Goal: Task Accomplishment & Management: Manage account settings

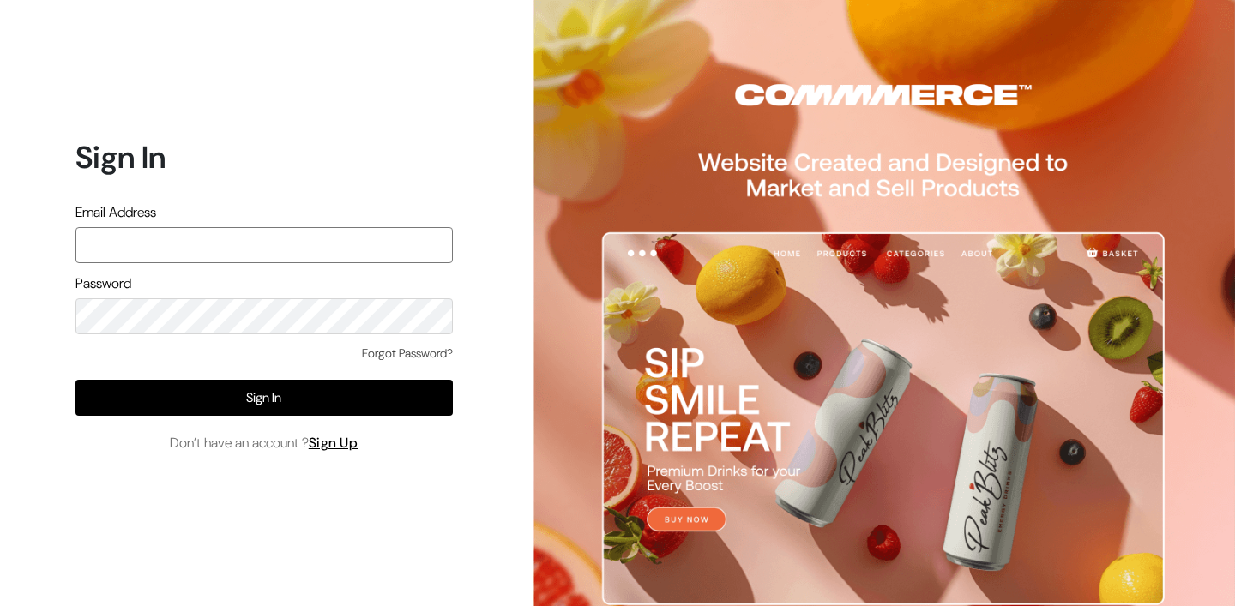
paste input "[PERSON_NAME][EMAIL_ADDRESS][DOMAIN_NAME]"
type input "[PERSON_NAME][EMAIL_ADDRESS][DOMAIN_NAME]"
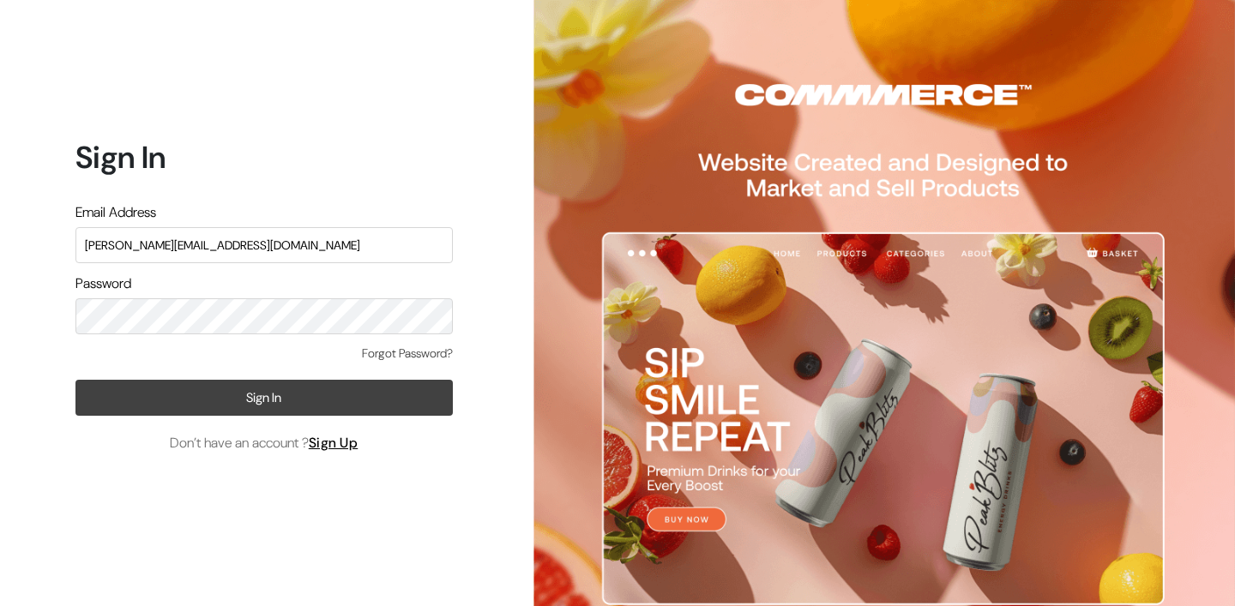
click at [262, 398] on button "Sign In" at bounding box center [263, 398] width 377 height 36
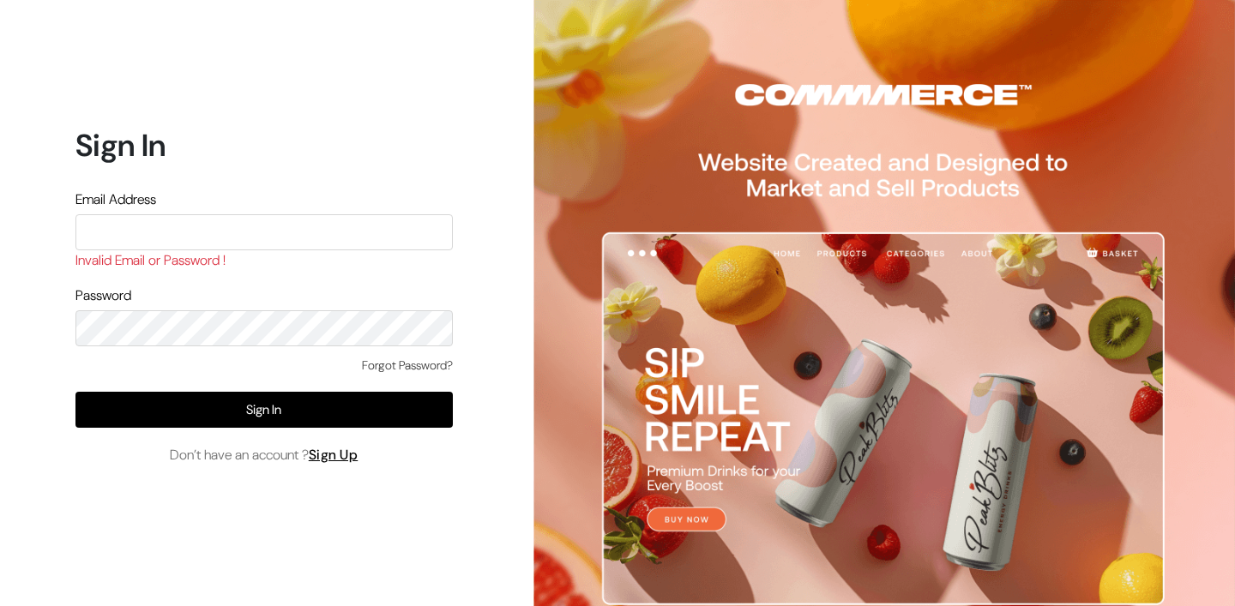
click at [220, 236] on input "text" at bounding box center [263, 232] width 377 height 36
type input "Lokesh@539000"
click at [165, 236] on input "Lokesh@539000" at bounding box center [263, 232] width 377 height 36
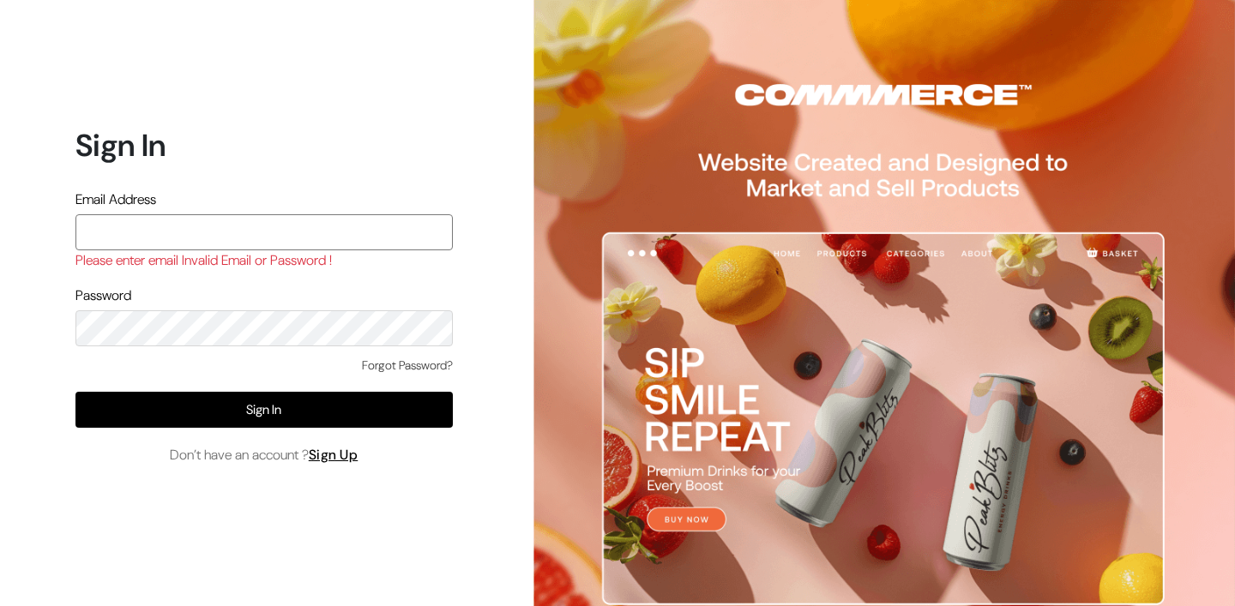
paste input "[PERSON_NAME][EMAIL_ADDRESS][DOMAIN_NAME]"
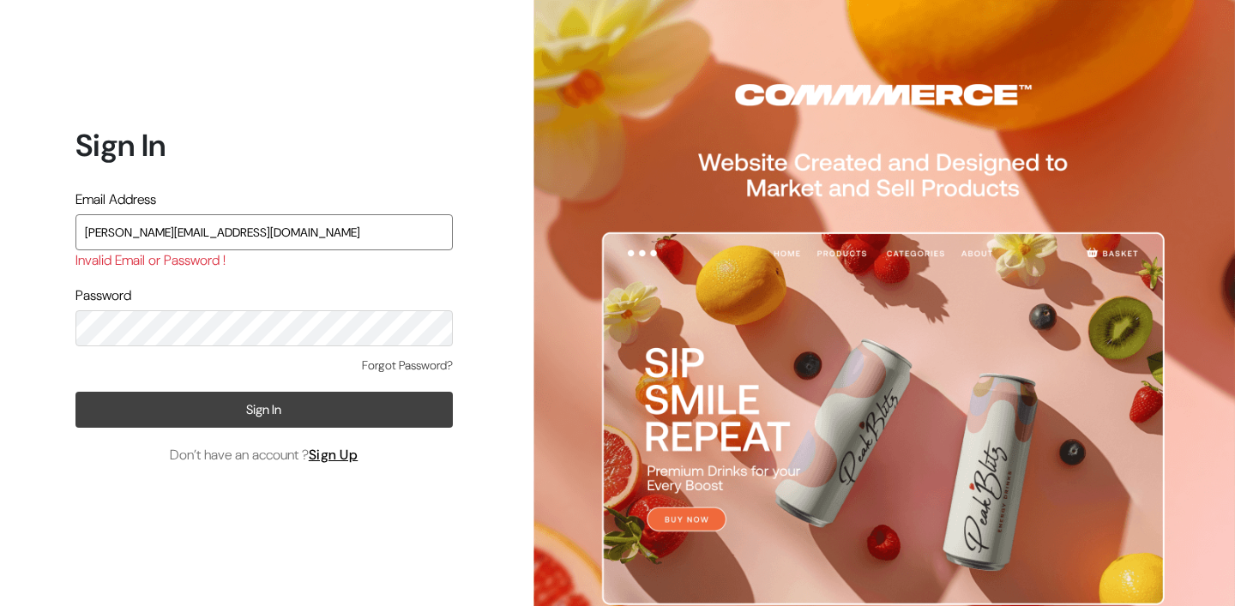
type input "[PERSON_NAME][EMAIL_ADDRESS][DOMAIN_NAME]"
click at [229, 409] on button "Sign In" at bounding box center [263, 410] width 377 height 36
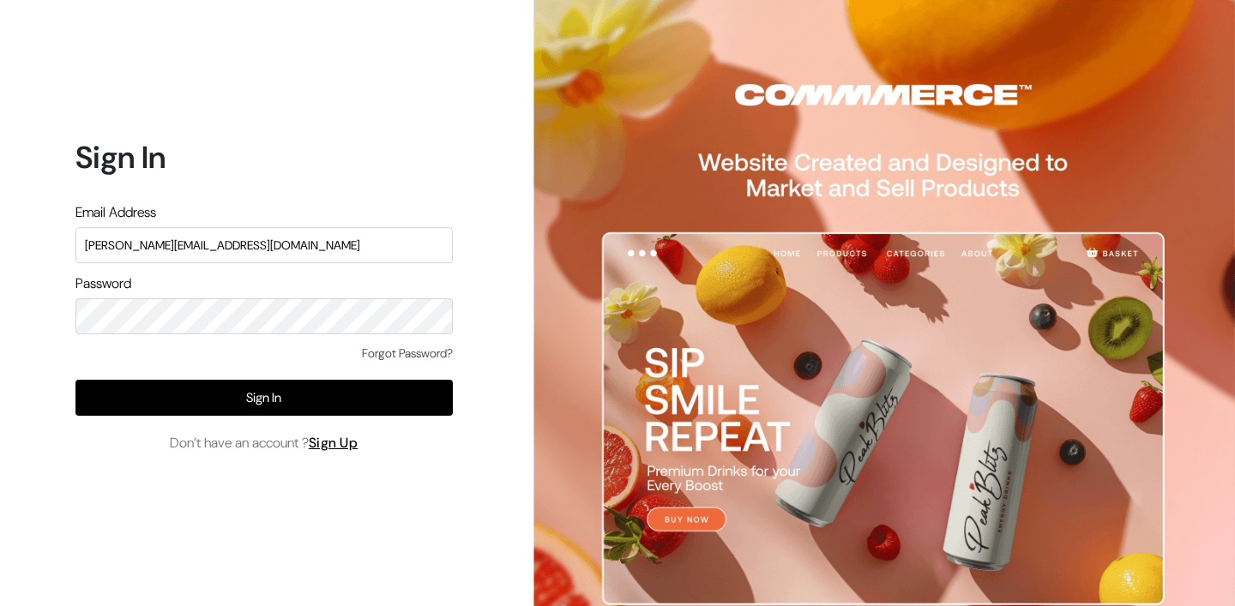
type input "[PERSON_NAME][EMAIL_ADDRESS][DOMAIN_NAME]"
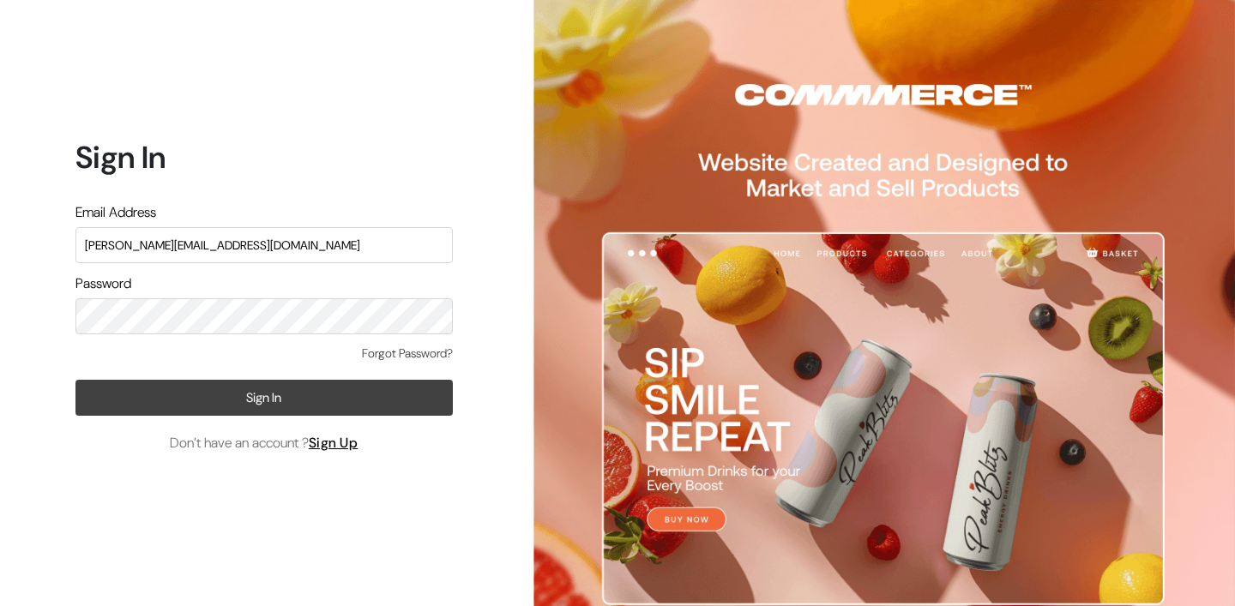
click at [287, 404] on button "Sign In" at bounding box center [263, 398] width 377 height 36
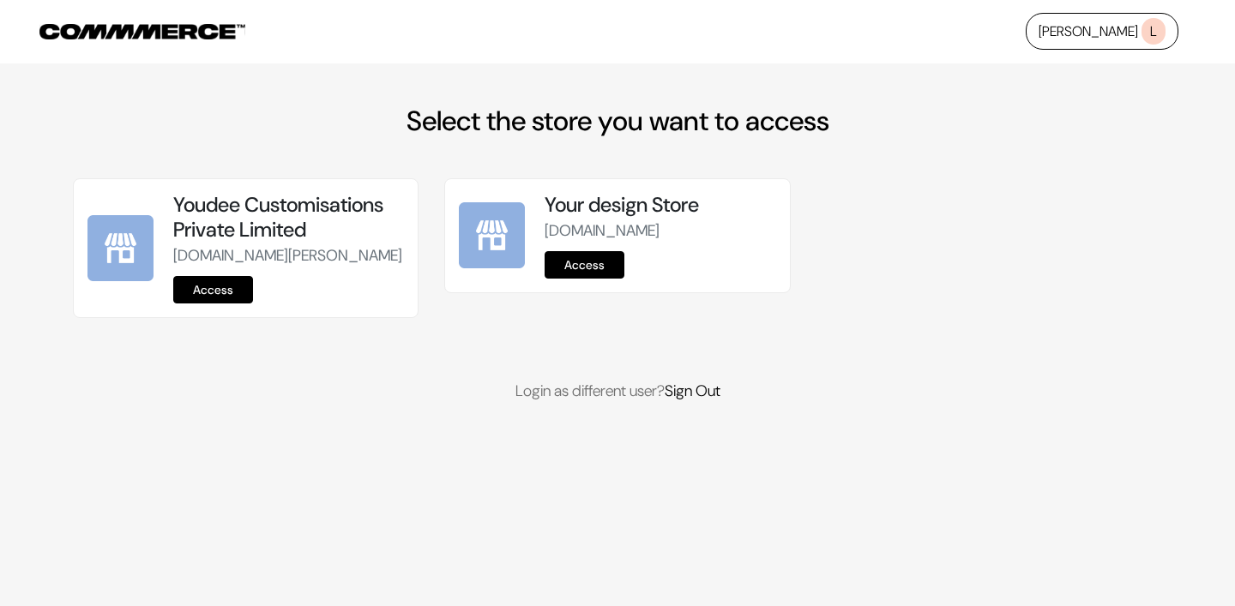
click at [215, 304] on link "Access" at bounding box center [213, 289] width 80 height 27
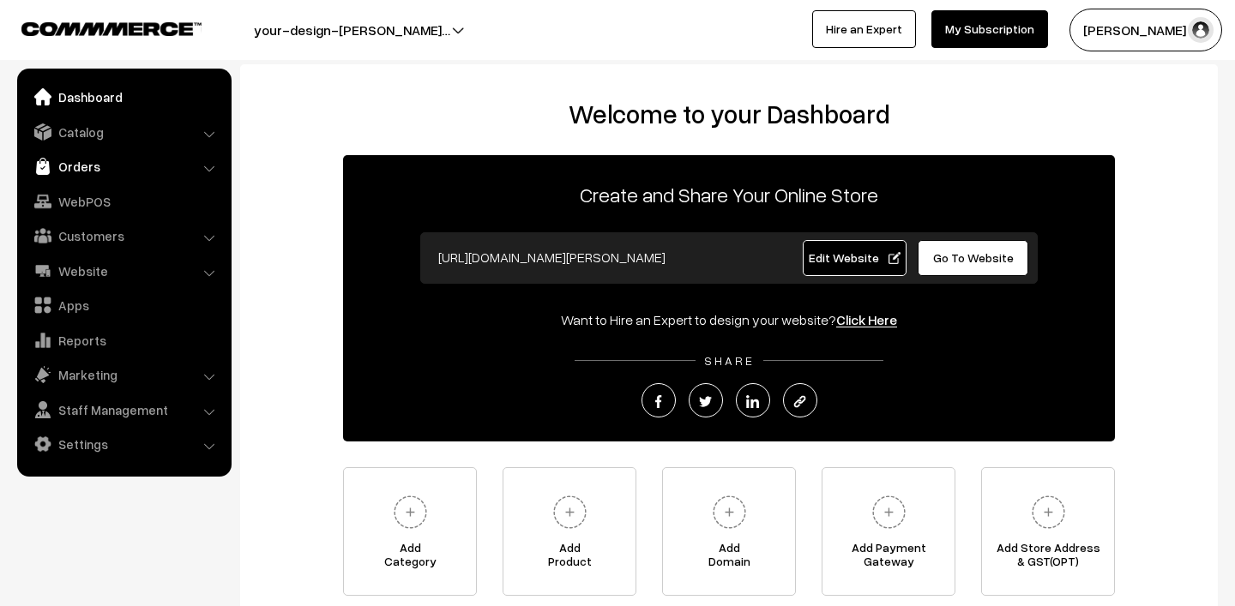
click at [83, 166] on link "Orders" at bounding box center [123, 166] width 204 height 31
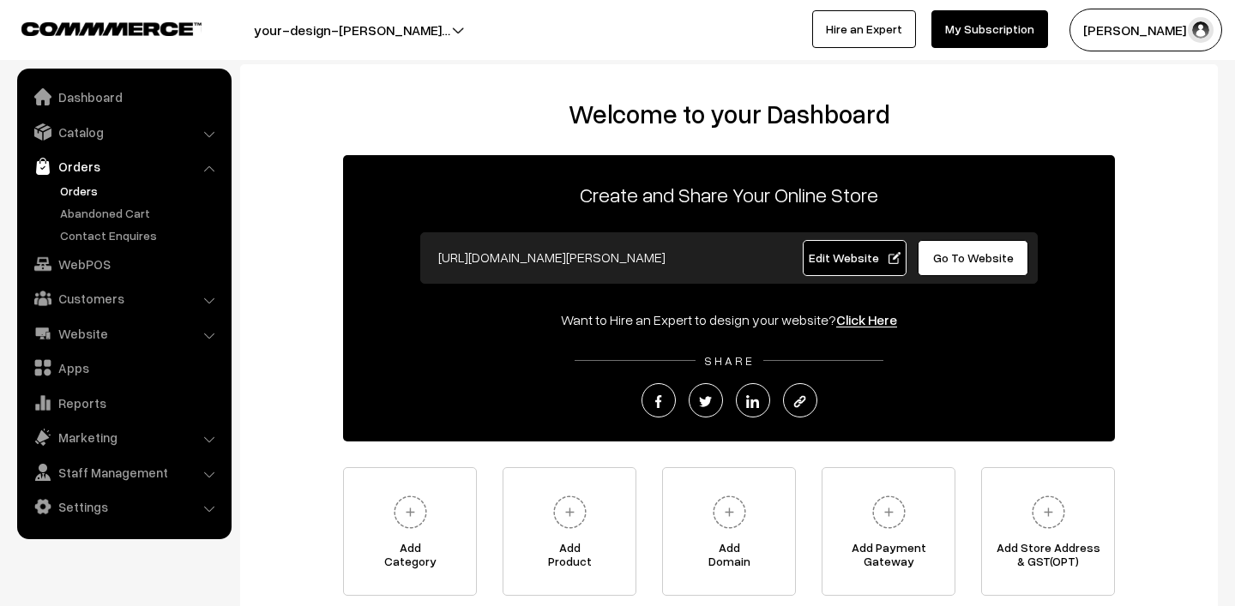
click at [83, 193] on link "Orders" at bounding box center [141, 191] width 170 height 18
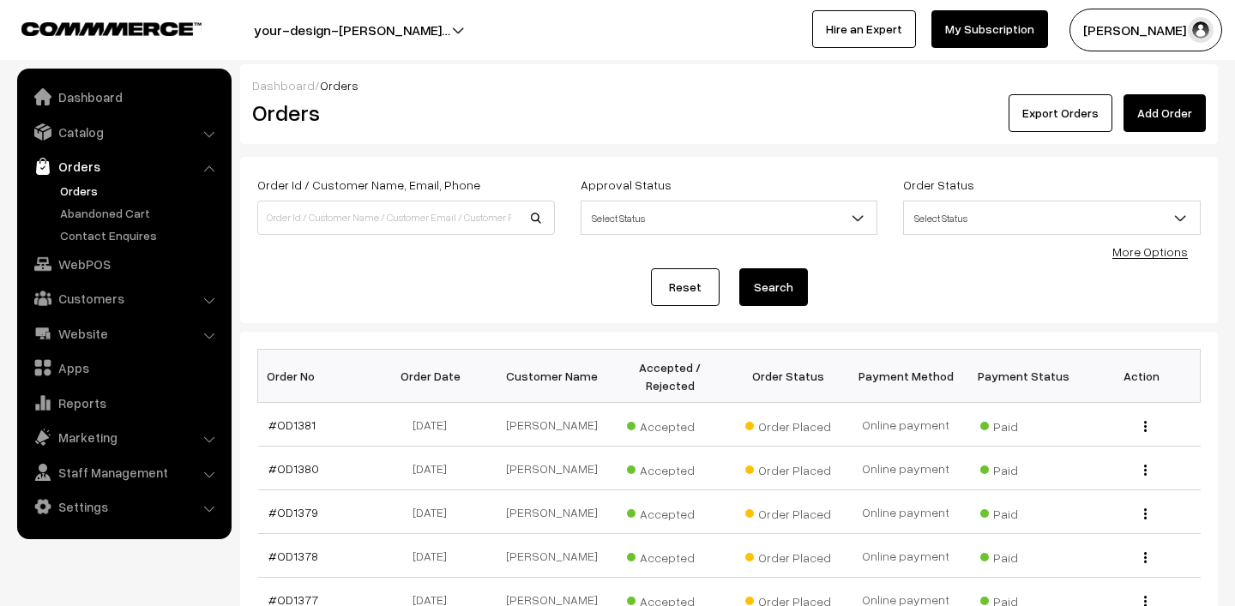
click at [1115, 38] on button "Lokesh N.P" at bounding box center [1146, 30] width 153 height 43
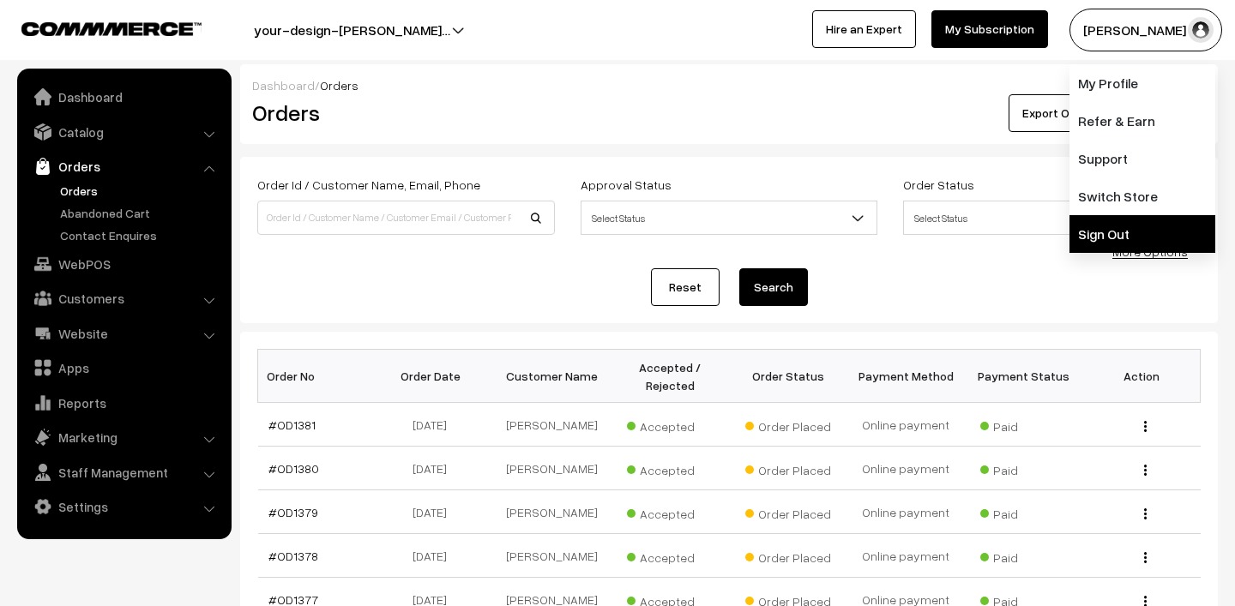
click at [1122, 224] on link "Sign Out" at bounding box center [1143, 234] width 146 height 38
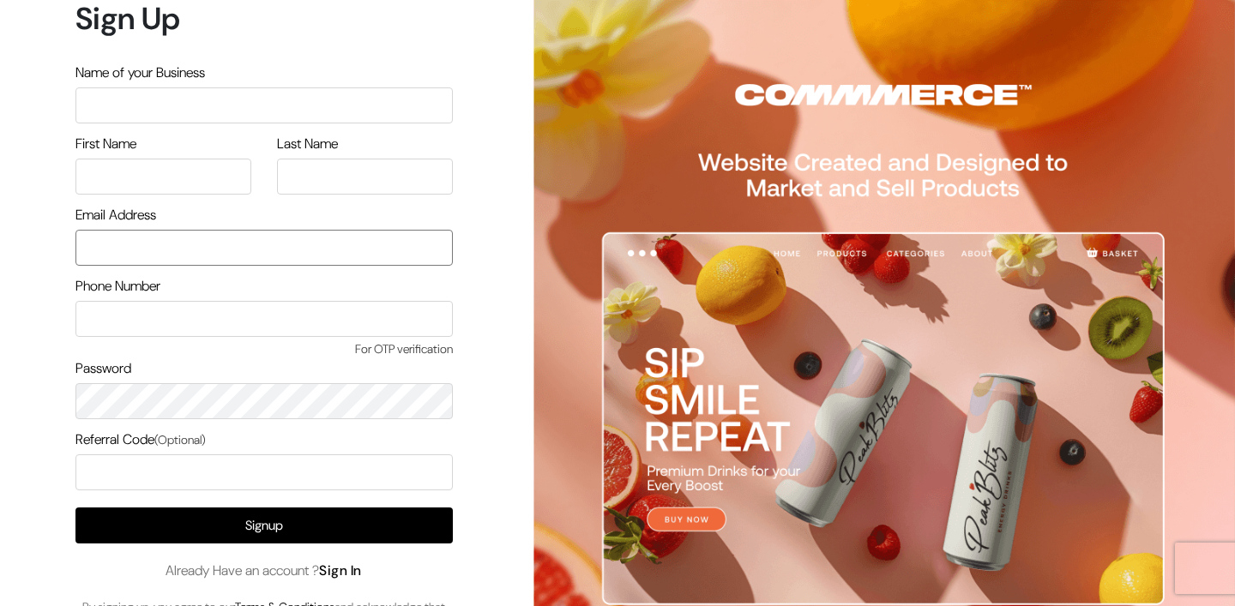
type input "[PERSON_NAME][EMAIL_ADDRESS][DOMAIN_NAME]"
click at [351, 573] on link "Sign In" at bounding box center [340, 571] width 43 height 18
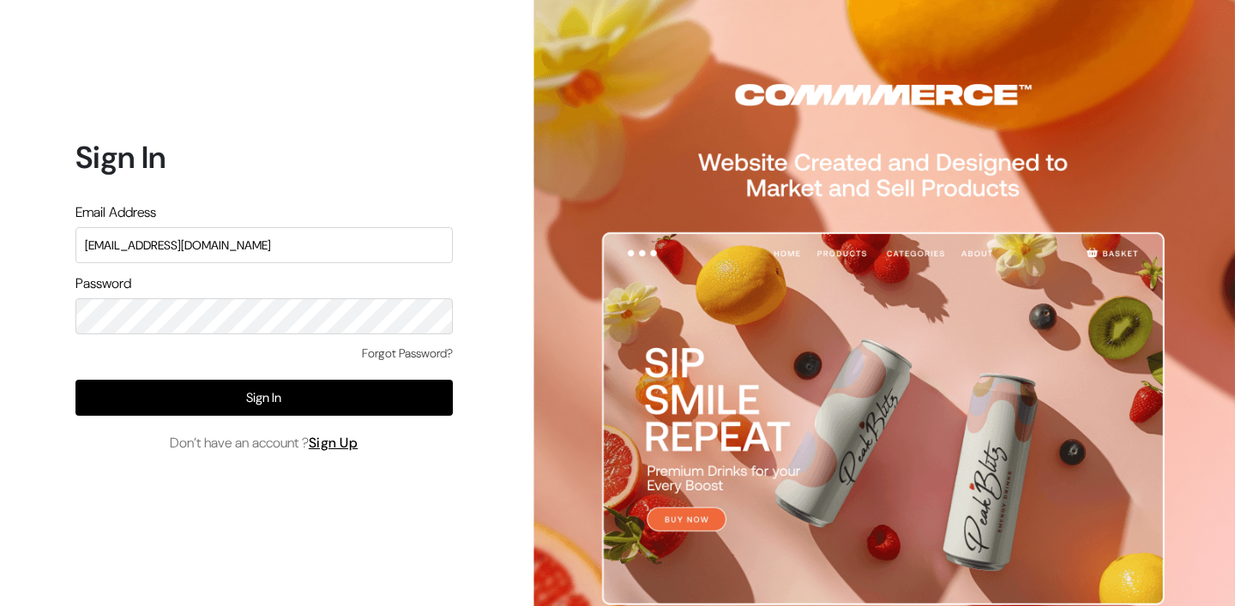
type input "mk@yourdesignstore.in"
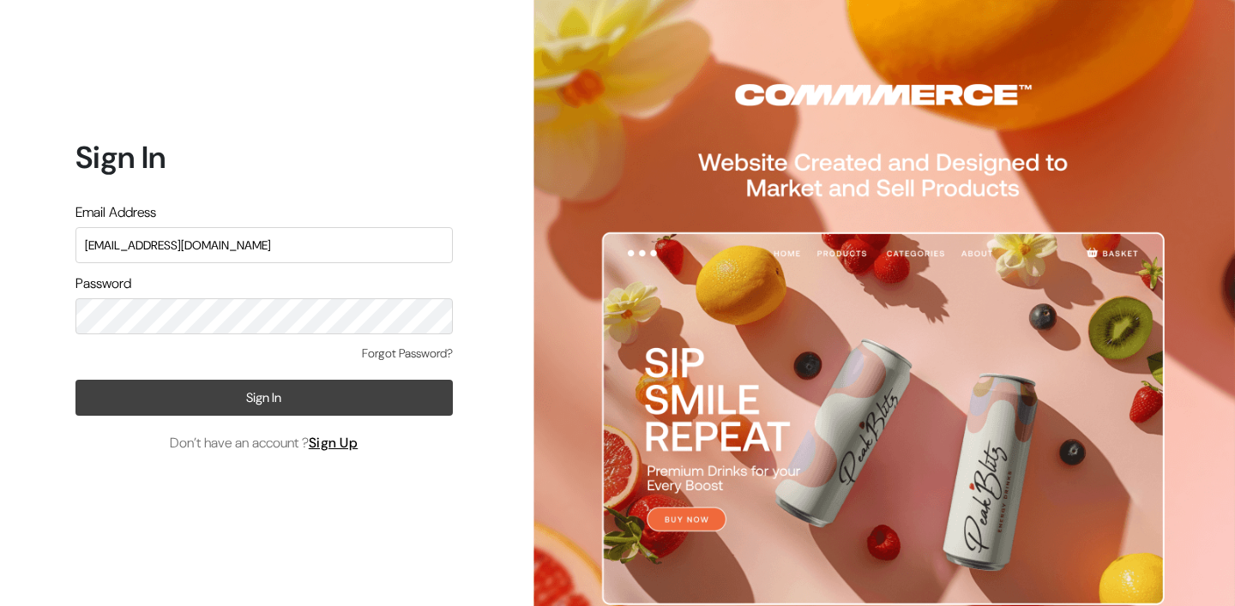
click at [377, 404] on button "Sign In" at bounding box center [263, 398] width 377 height 36
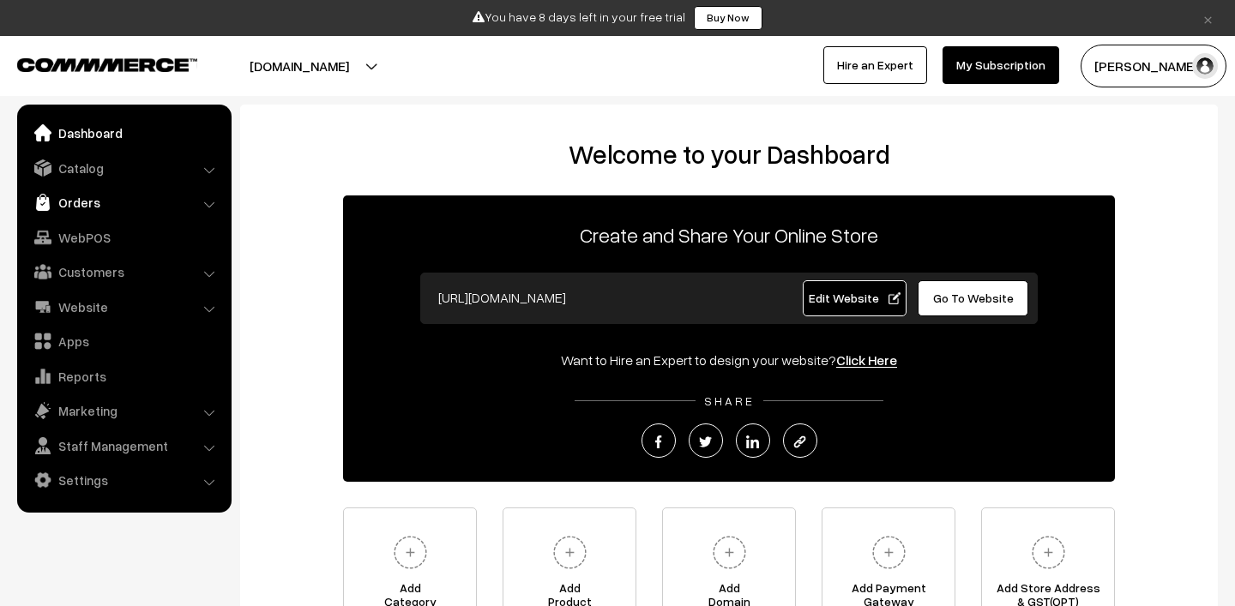
drag, startPoint x: 0, startPoint y: 0, endPoint x: 81, endPoint y: 206, distance: 221.1
click at [81, 206] on link "Orders" at bounding box center [123, 202] width 204 height 31
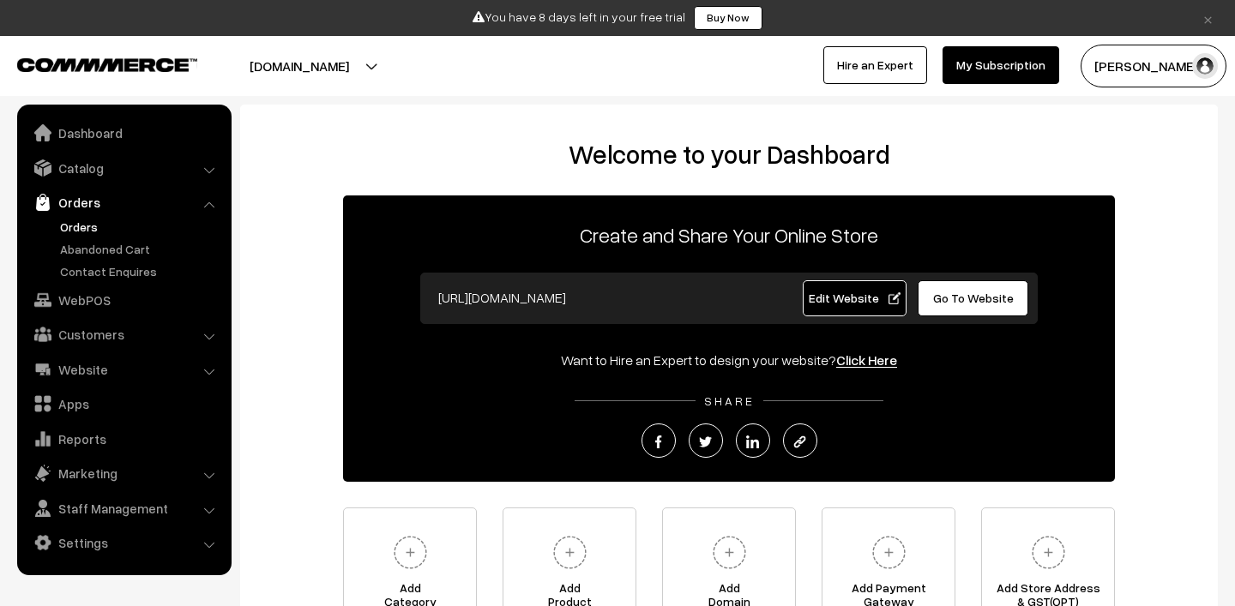
click at [86, 231] on link "Orders" at bounding box center [141, 227] width 170 height 18
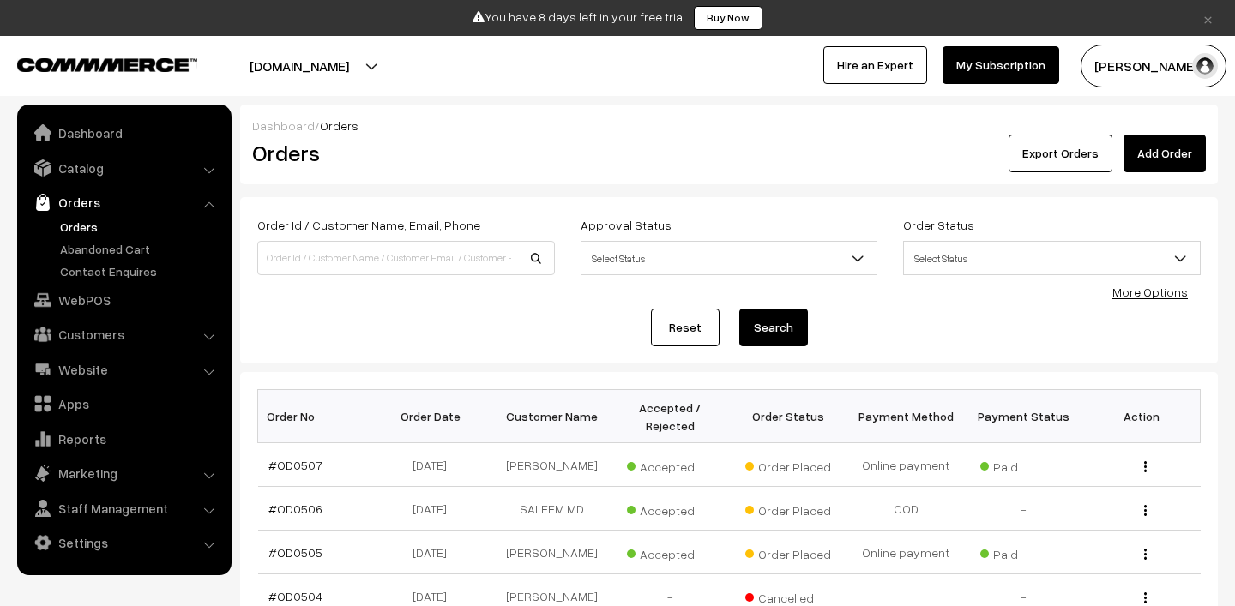
click at [1134, 69] on button "[PERSON_NAME]" at bounding box center [1154, 66] width 146 height 43
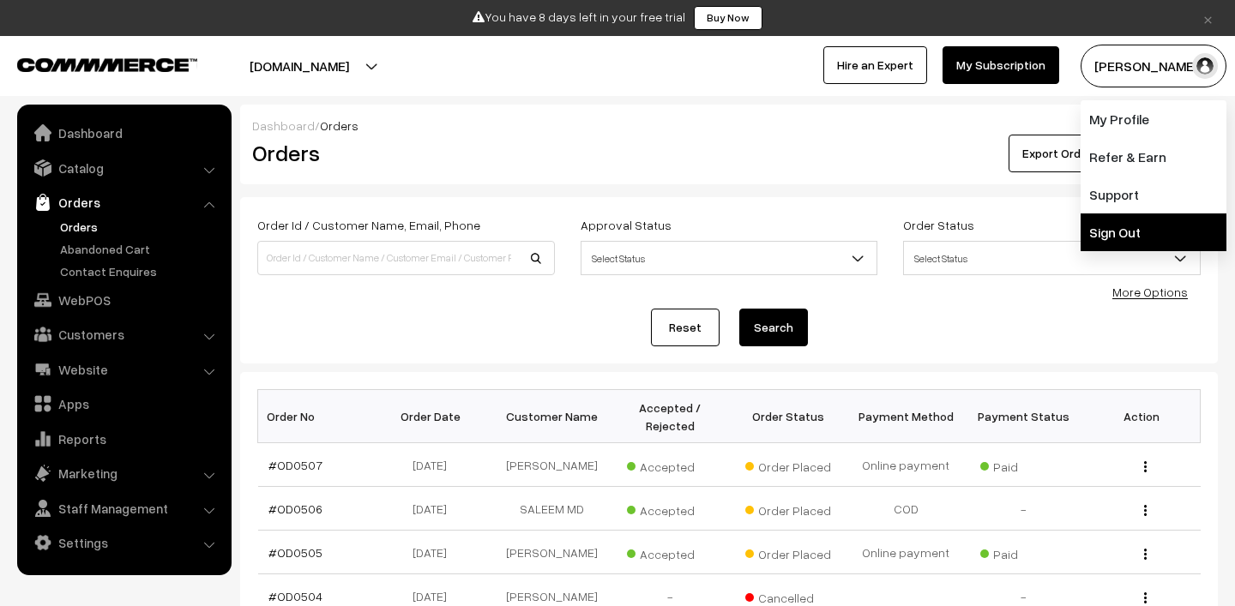
click at [1123, 227] on link "Sign Out" at bounding box center [1154, 233] width 146 height 38
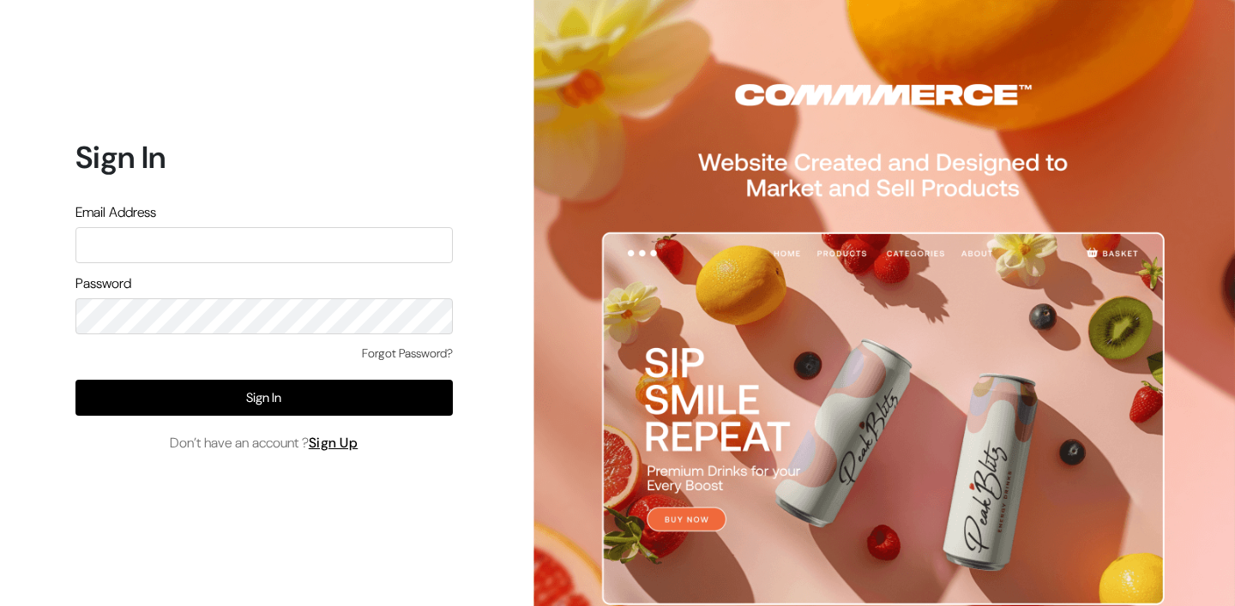
click at [217, 552] on div "Sign In Email Address Password Forgot Password? Sign In Don’t have an account ?…" at bounding box center [257, 303] width 515 height 606
click at [213, 262] on input "text" at bounding box center [263, 245] width 377 height 36
type input "mk@yourdesignstore.in"
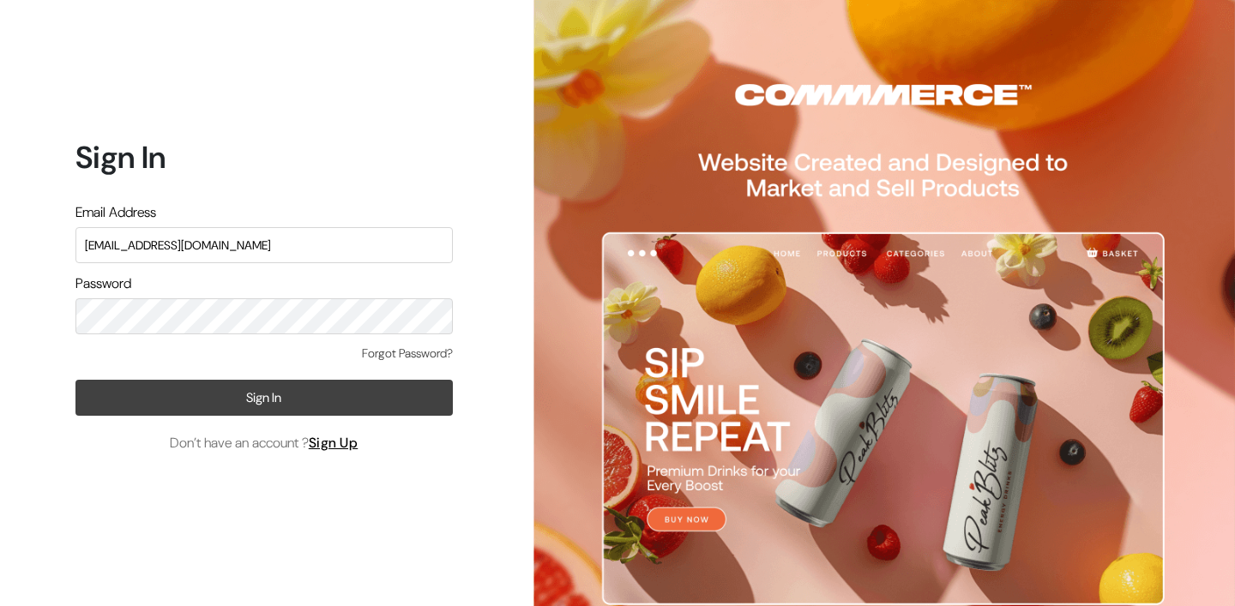
click at [278, 394] on button "Sign In" at bounding box center [263, 398] width 377 height 36
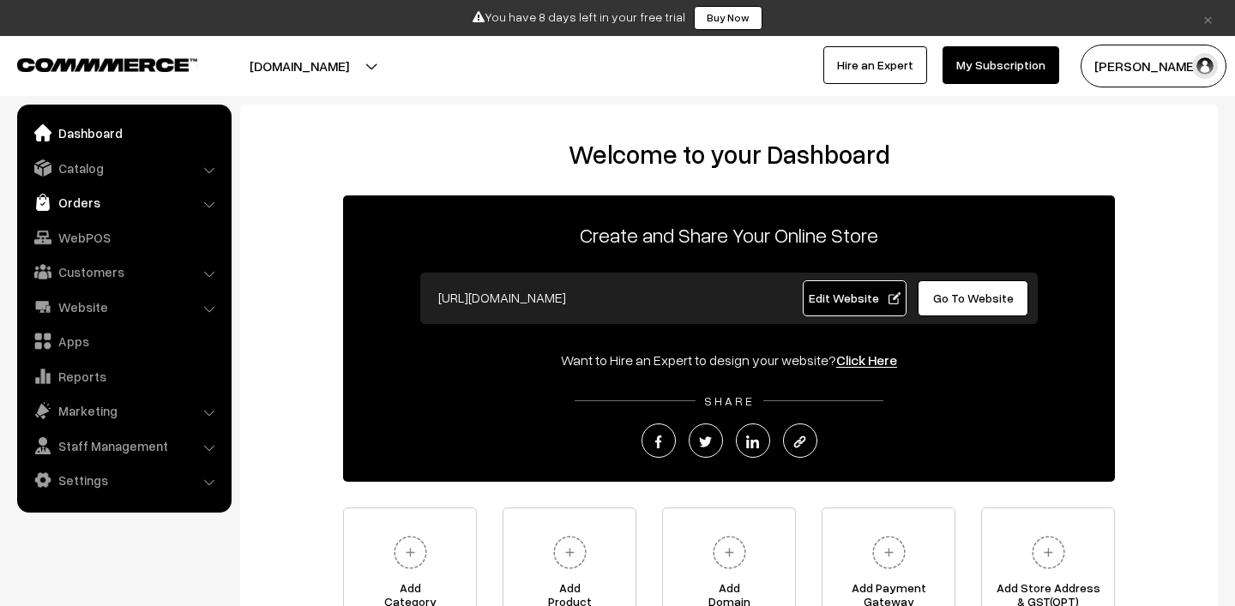
click at [101, 204] on link "Orders" at bounding box center [123, 202] width 204 height 31
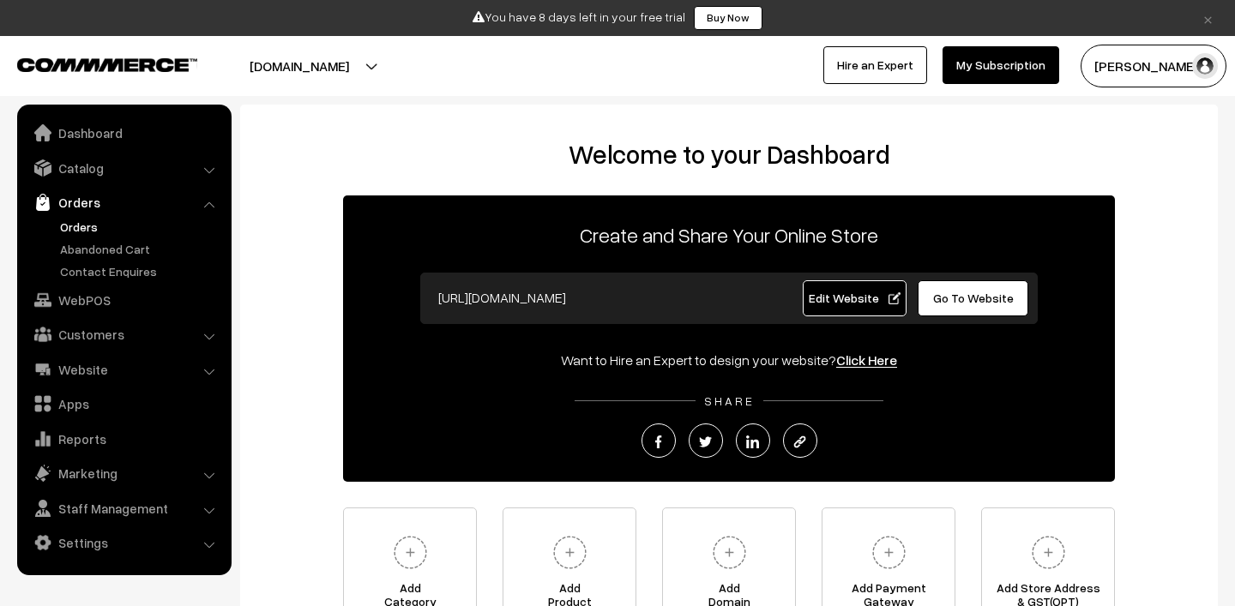
click at [85, 227] on link "Orders" at bounding box center [141, 227] width 170 height 18
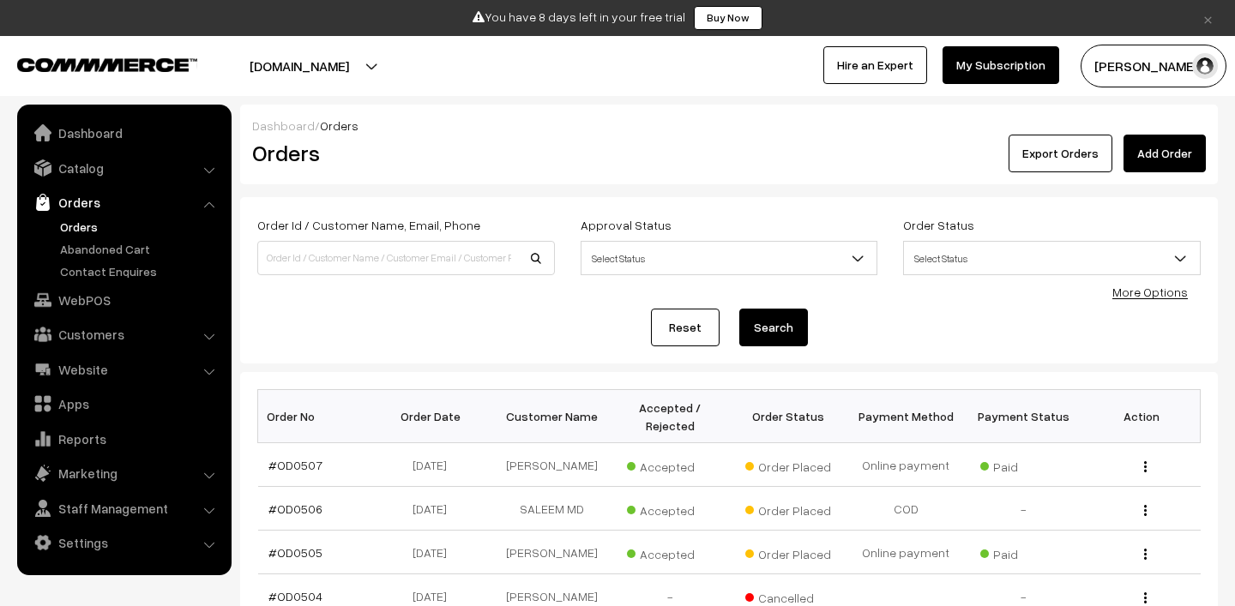
click at [1205, 22] on link "×" at bounding box center [1208, 18] width 23 height 21
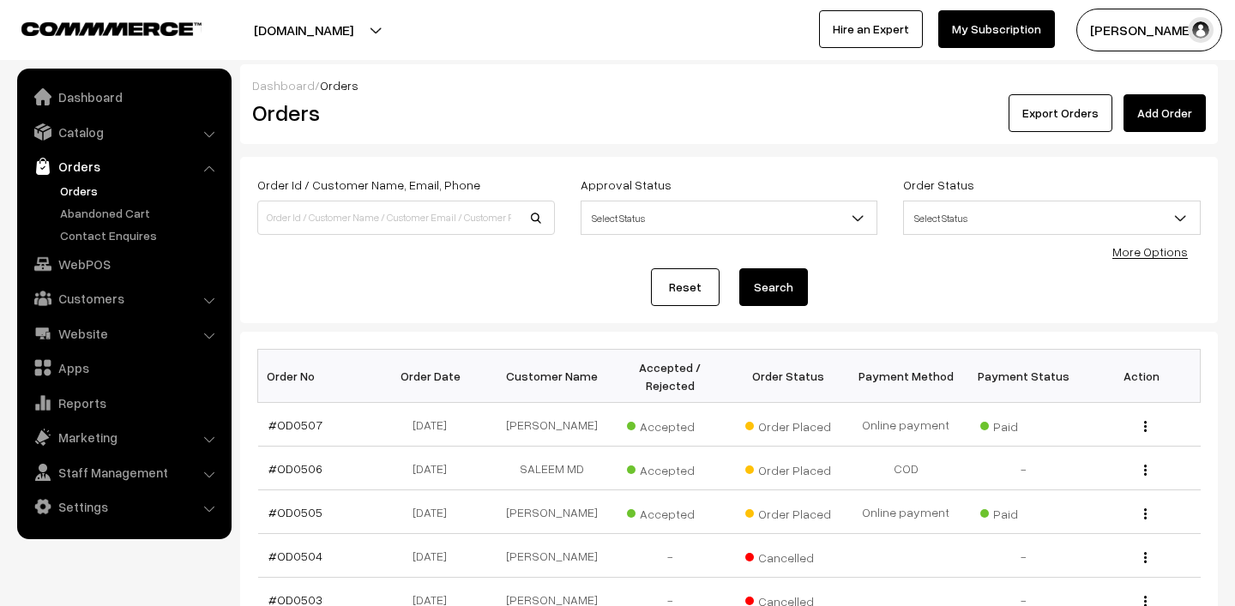
click at [1135, 37] on button "Madhu K" at bounding box center [1149, 30] width 146 height 43
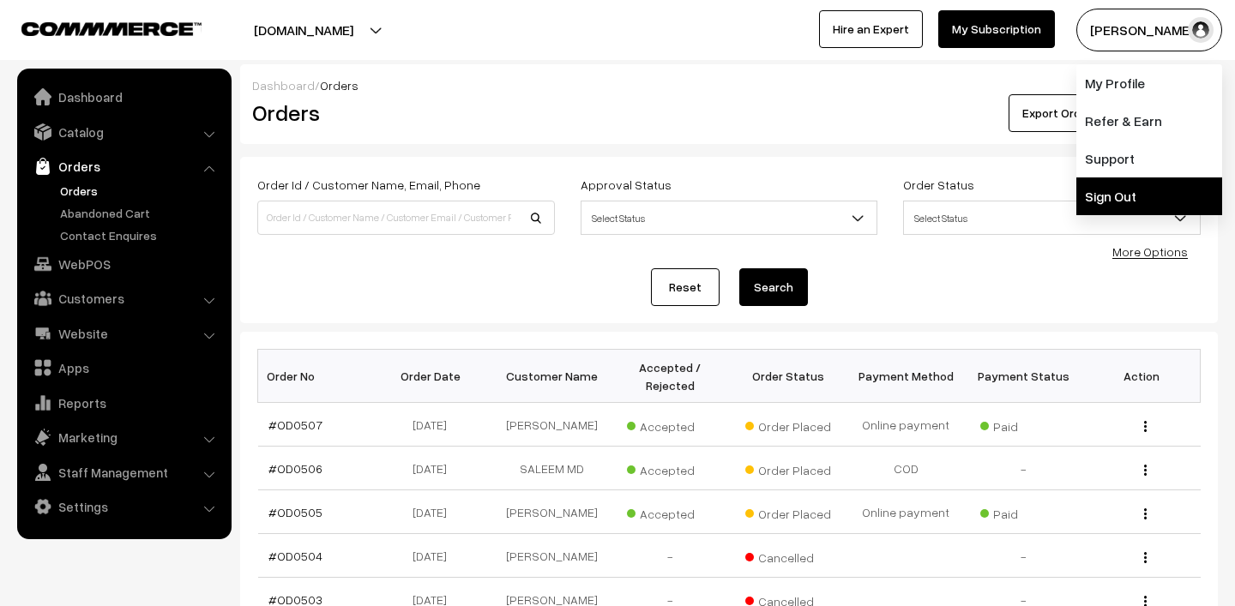
click at [1096, 196] on link "Sign Out" at bounding box center [1149, 197] width 146 height 38
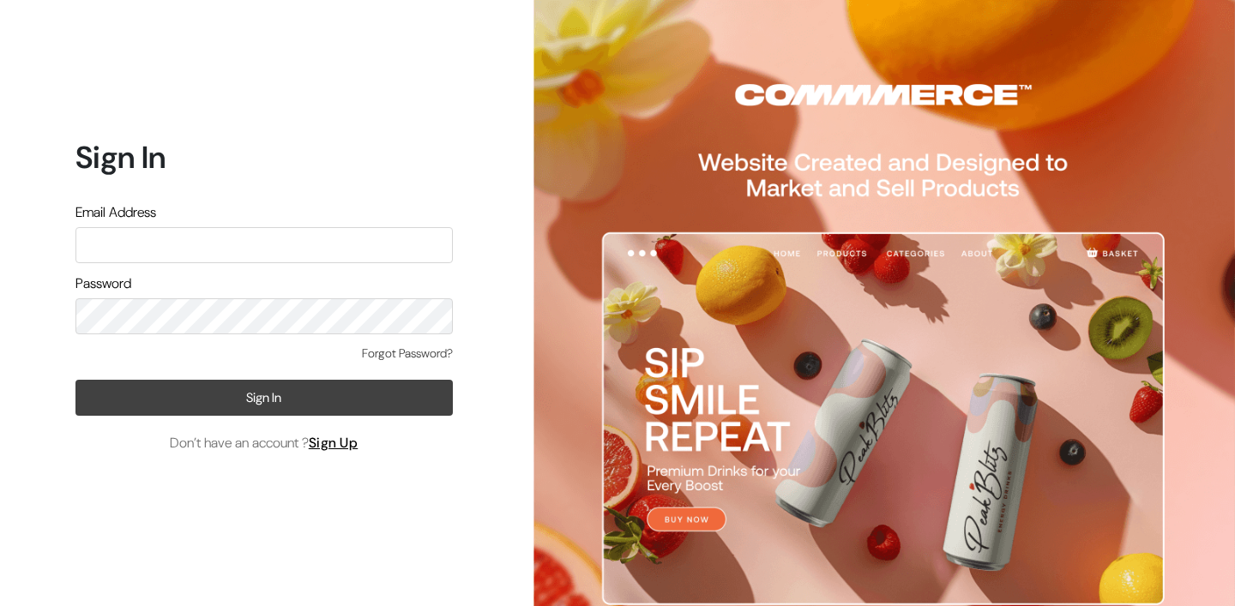
type input "[PERSON_NAME][EMAIL_ADDRESS][DOMAIN_NAME]"
click at [257, 413] on button "Sign In" at bounding box center [263, 398] width 377 height 36
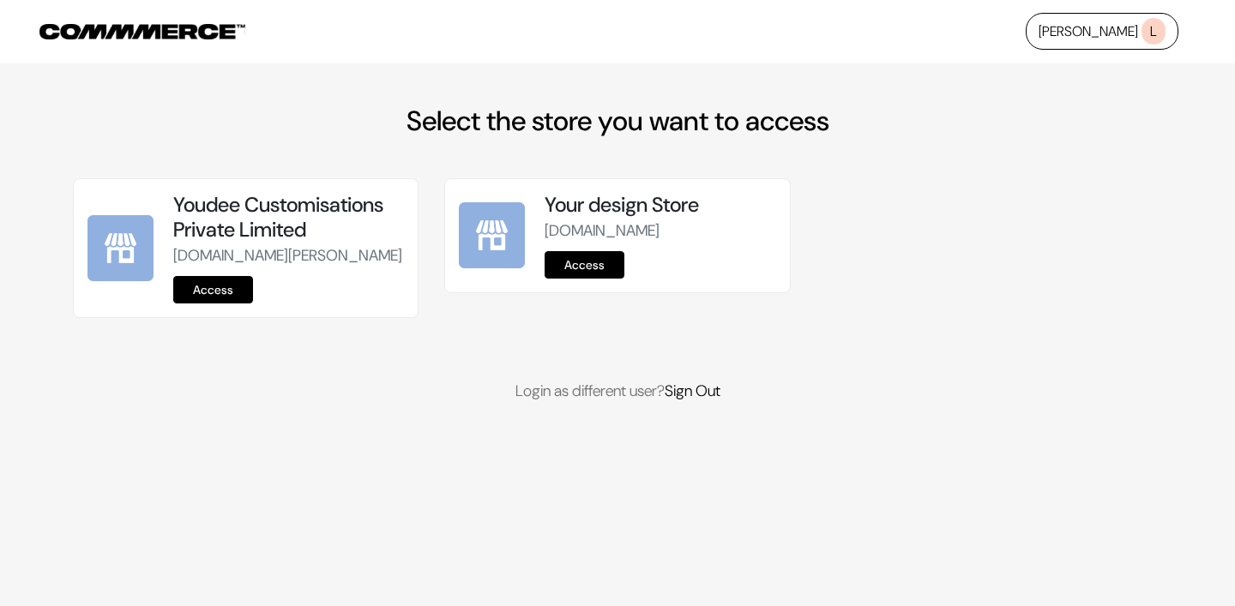
click at [202, 304] on link "Access" at bounding box center [213, 289] width 80 height 27
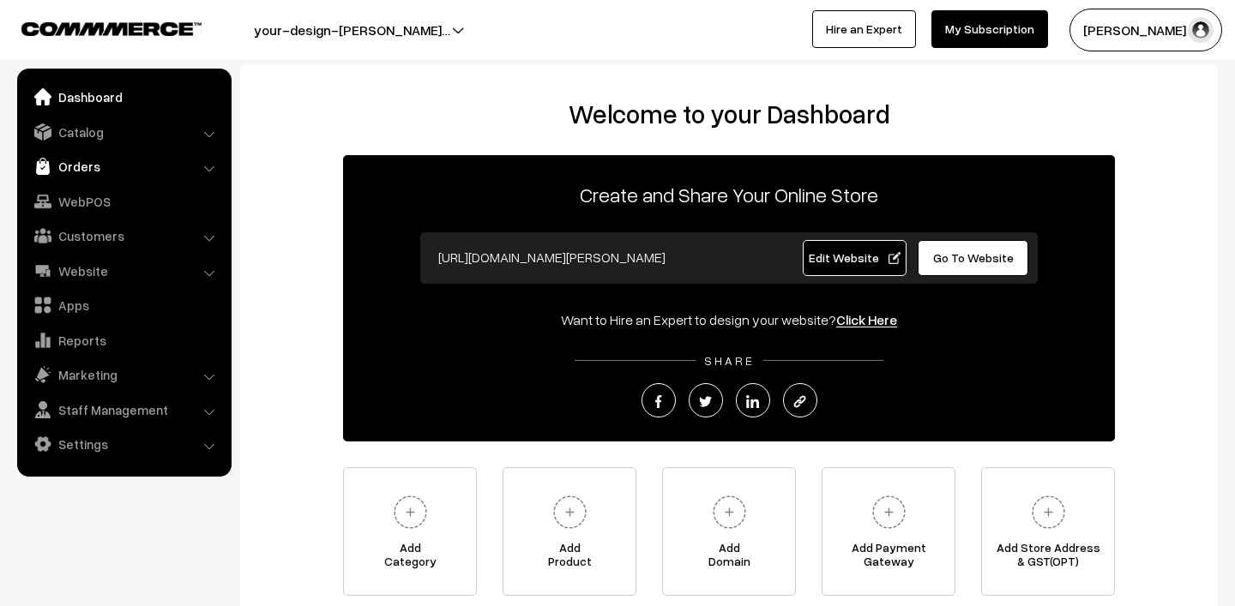
click at [108, 159] on link "Orders" at bounding box center [123, 166] width 204 height 31
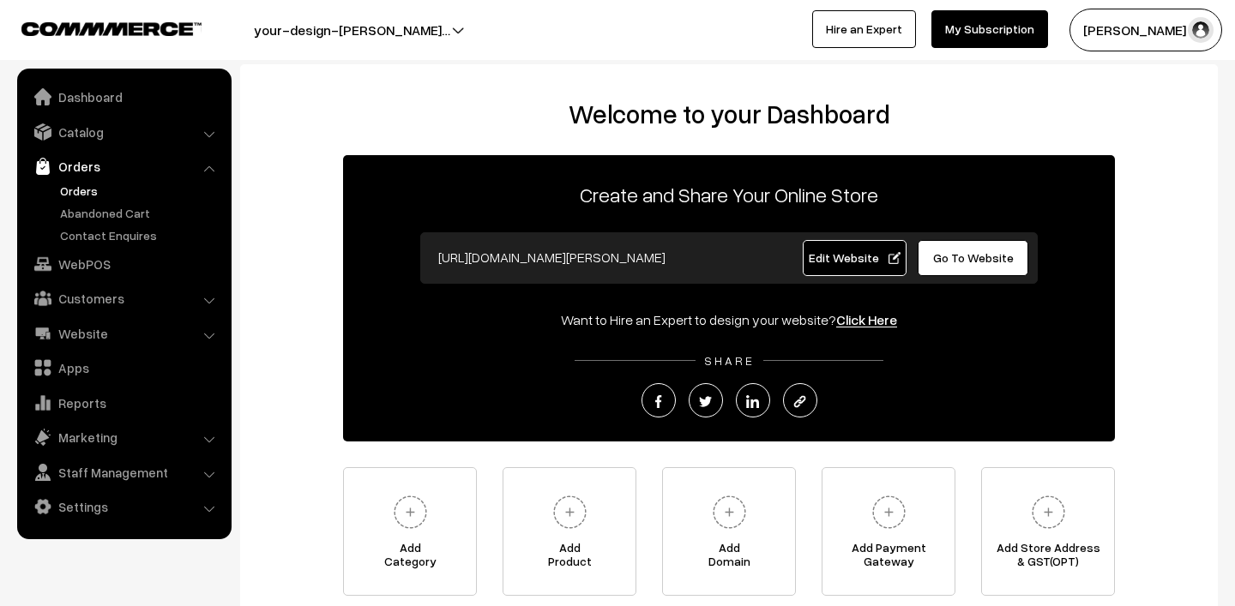
click at [80, 191] on link "Orders" at bounding box center [141, 191] width 170 height 18
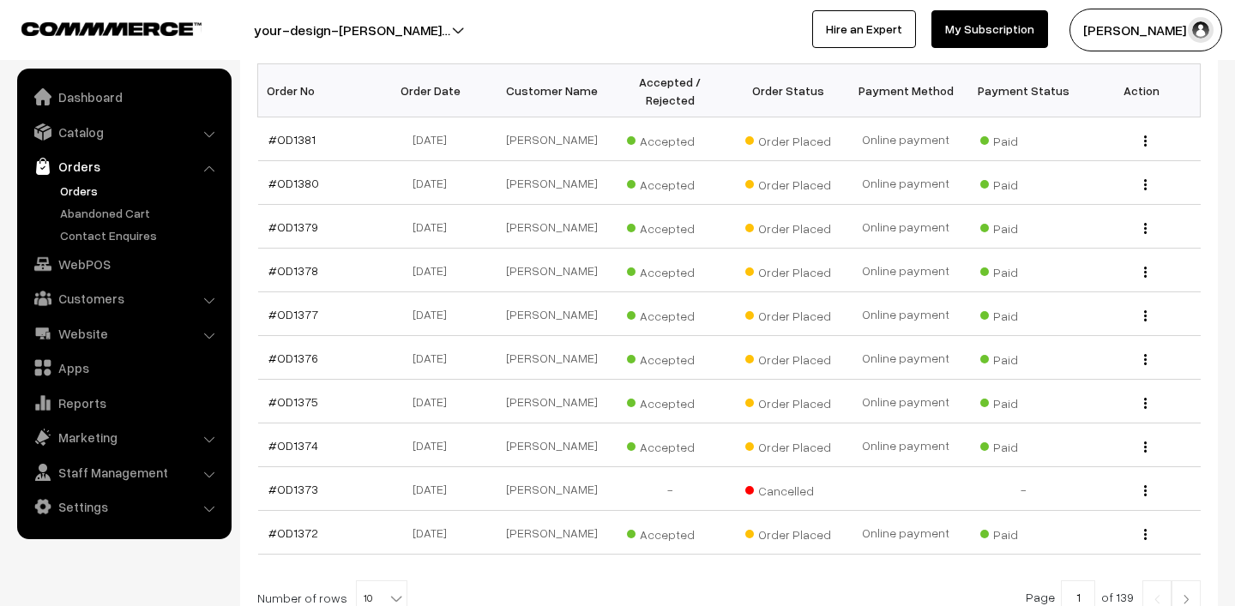
scroll to position [303, 0]
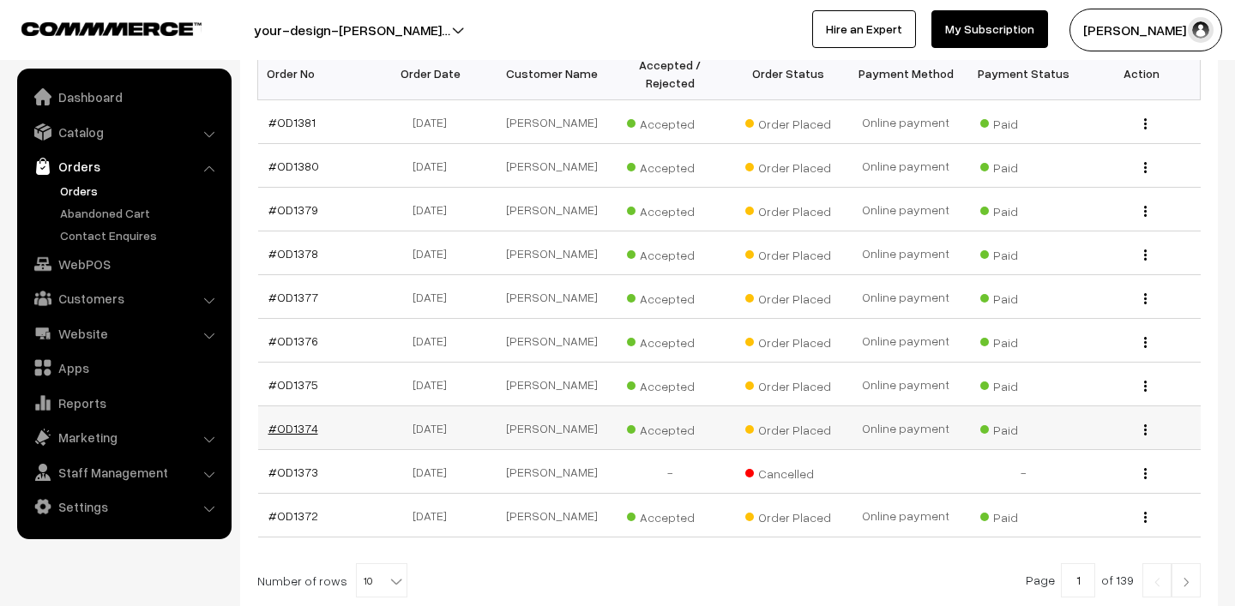
click at [299, 430] on link "#OD1374" at bounding box center [293, 428] width 50 height 15
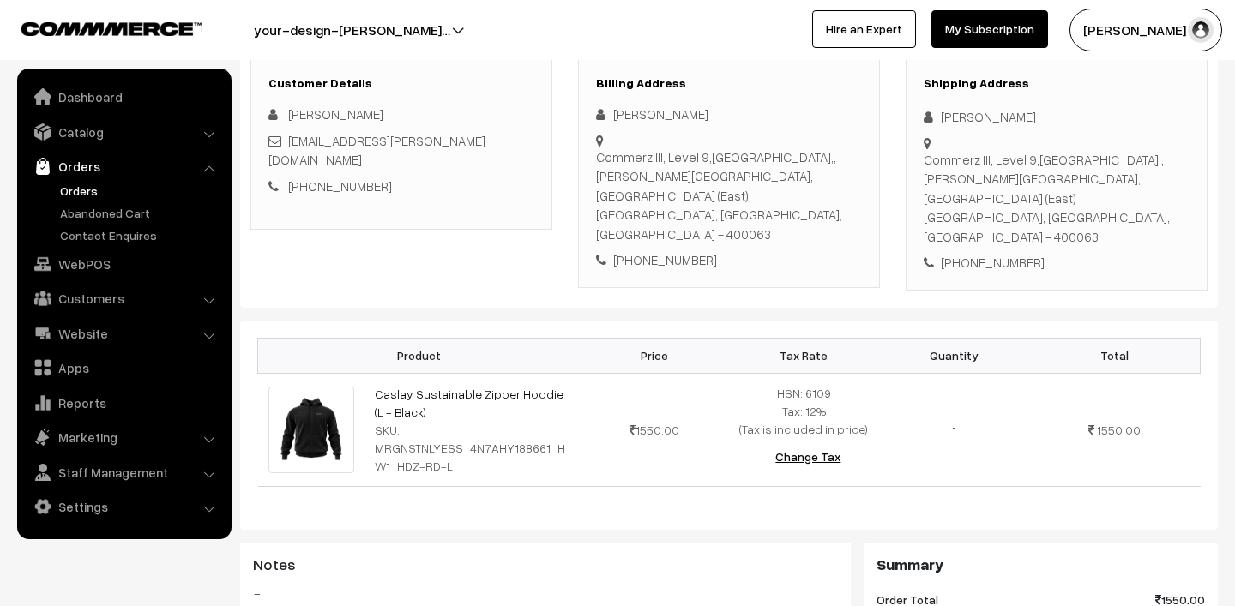
scroll to position [351, 0]
